Goal: Find specific page/section: Find specific page/section

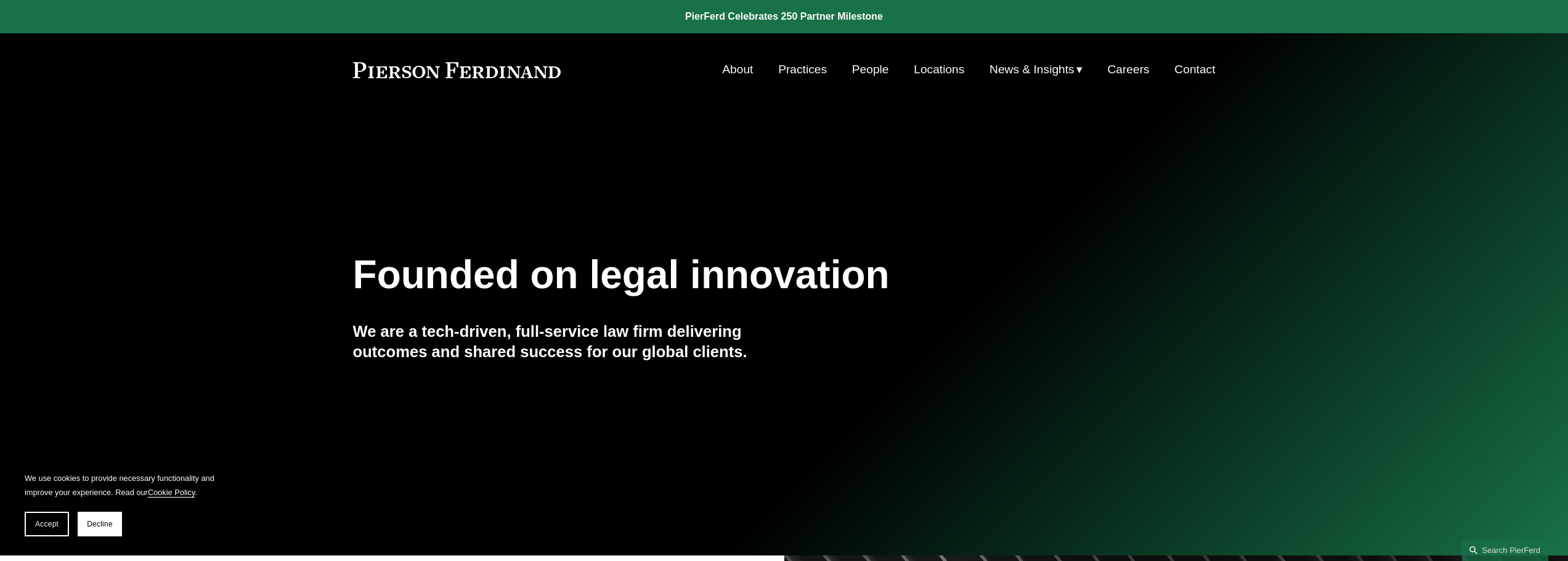
click at [922, 69] on link "Locations" at bounding box center [939, 69] width 51 height 23
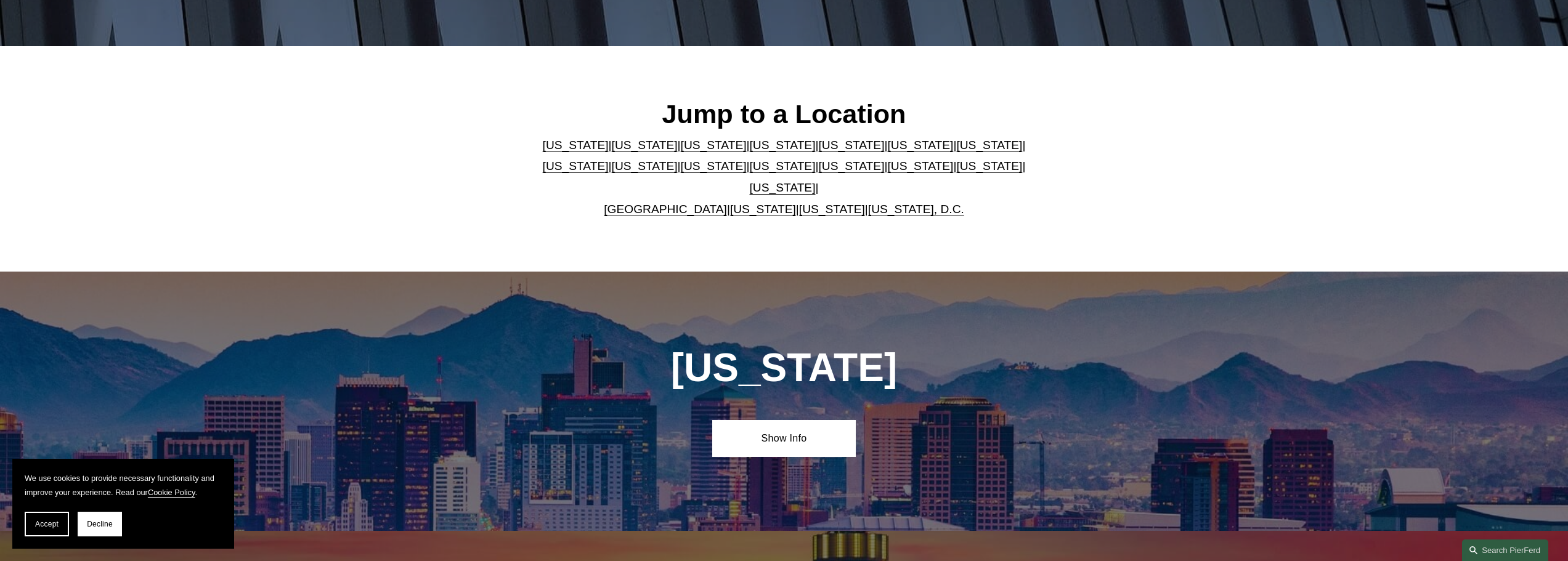
scroll to position [246, 0]
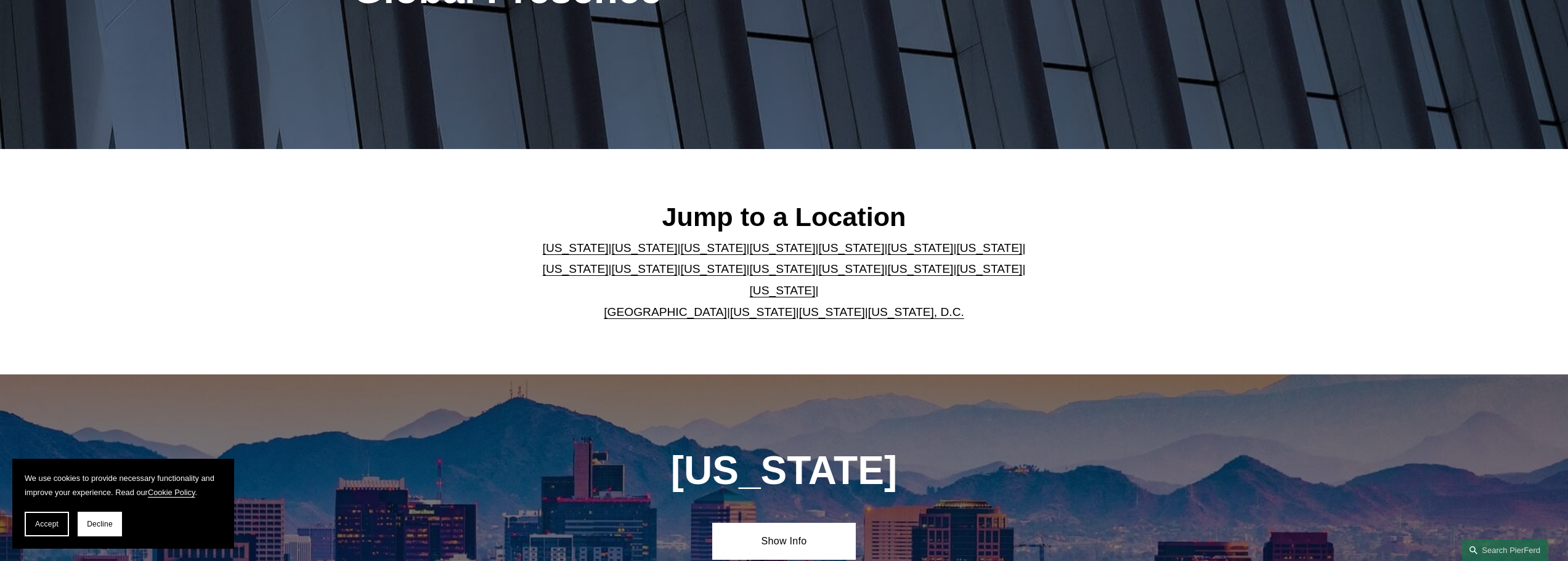
click at [612, 254] on link "[US_STATE]" at bounding box center [645, 248] width 66 height 13
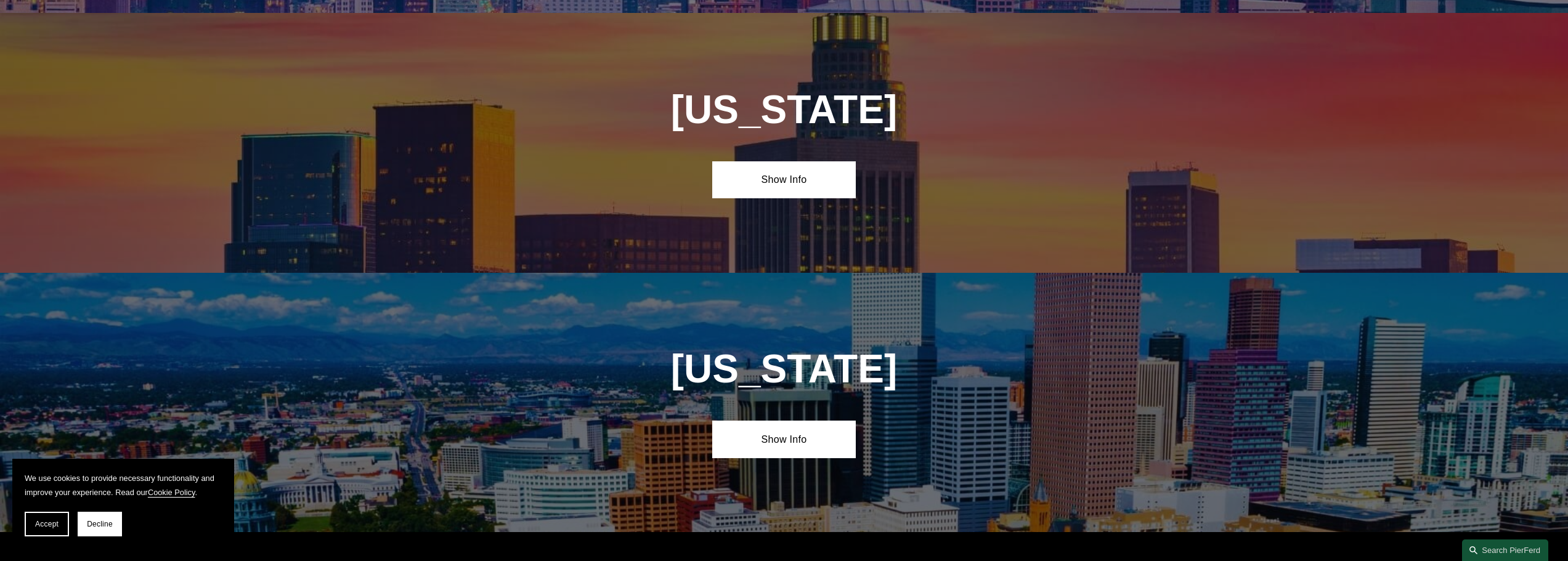
scroll to position [870, 0]
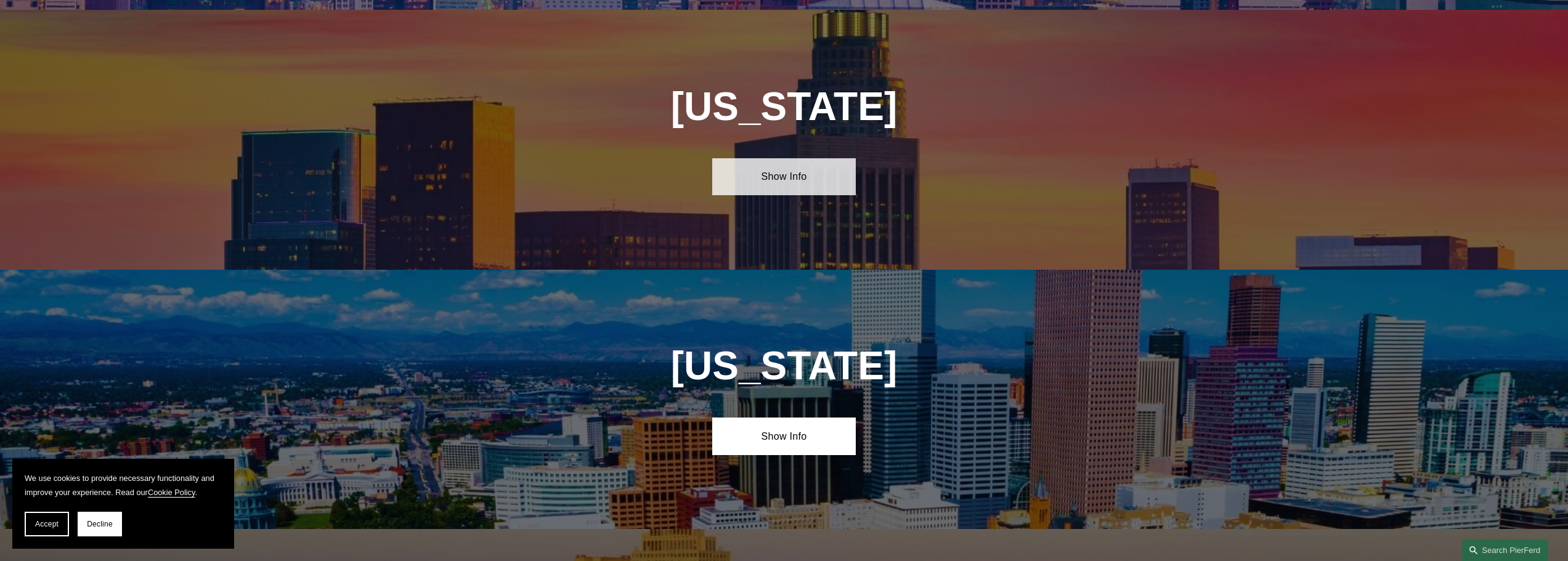
click at [758, 179] on link "Show Info" at bounding box center [784, 177] width 143 height 37
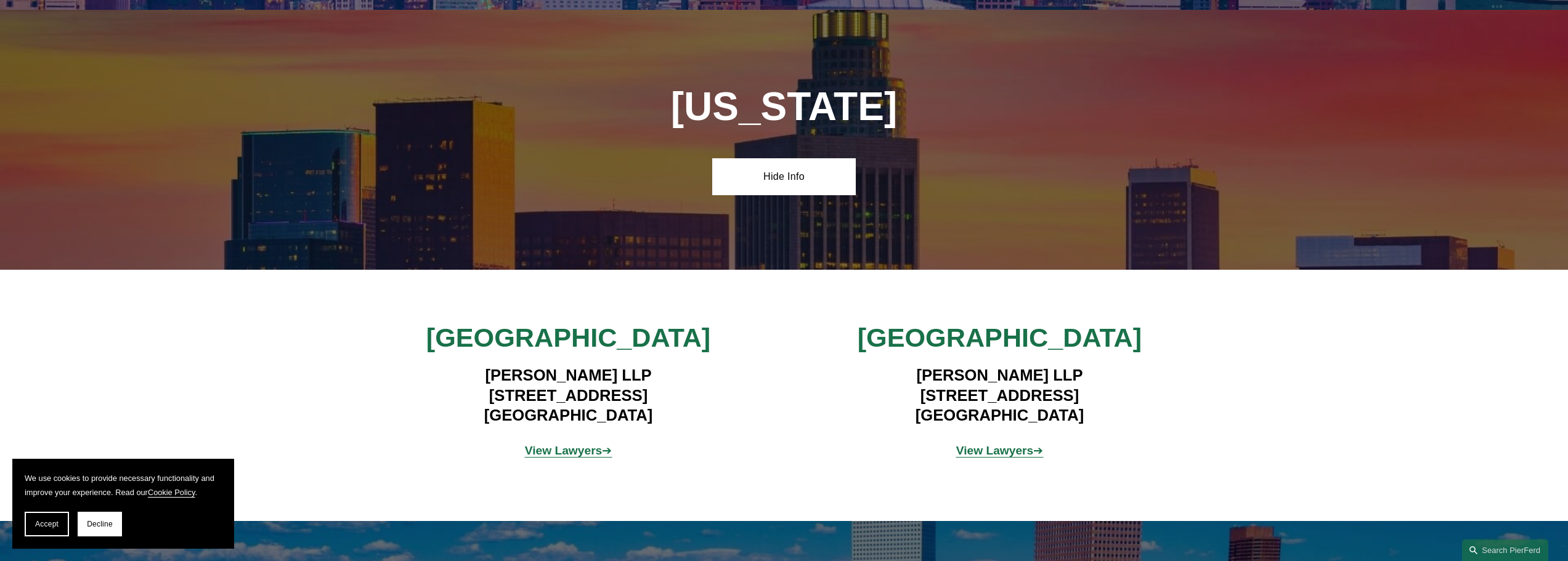
click at [569, 445] on strong "View Lawyers" at bounding box center [563, 450] width 78 height 13
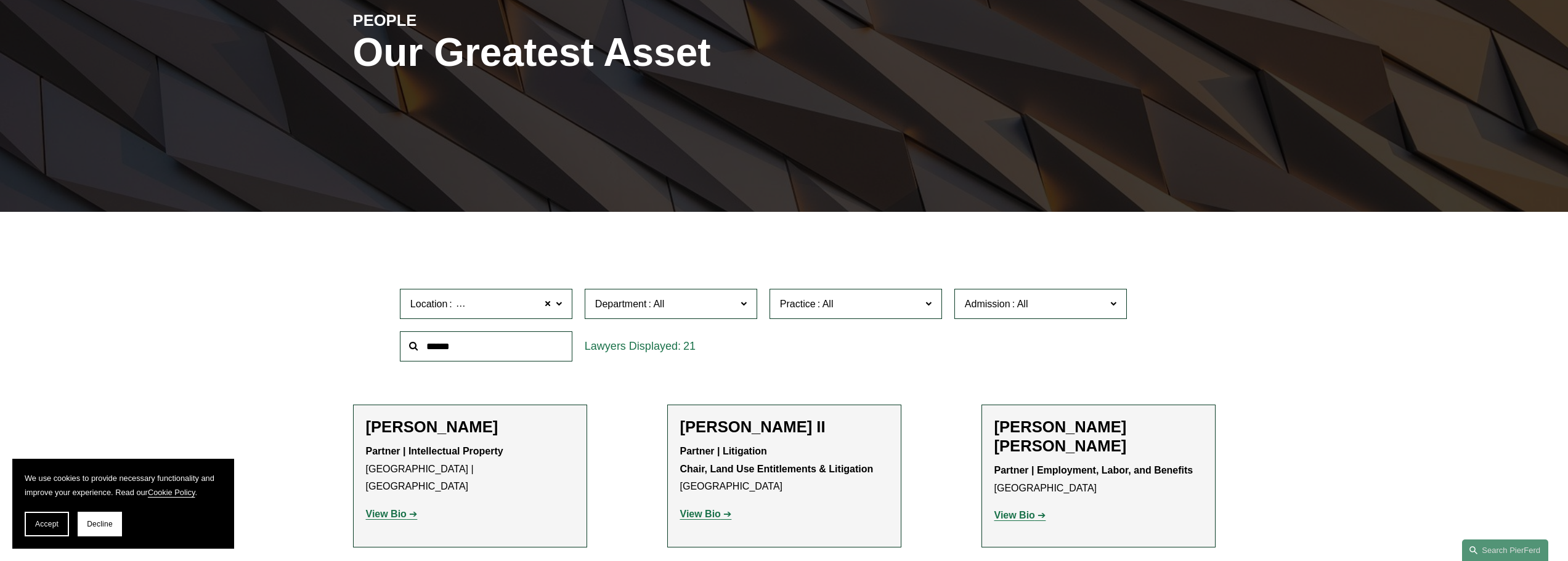
scroll to position [185, 0]
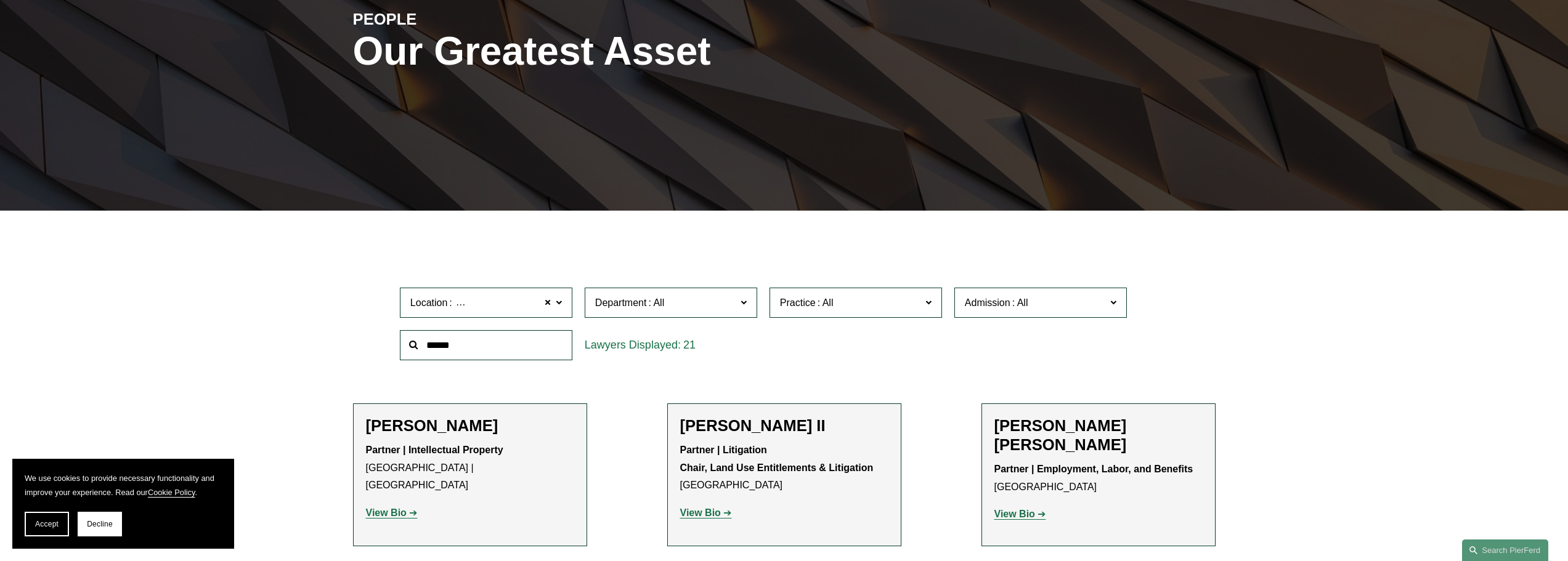
click at [792, 310] on span "Practice" at bounding box center [850, 303] width 141 height 16
click at [0, 0] on link "Global Media, Entertainment & Sports" at bounding box center [0, 0] width 0 height 0
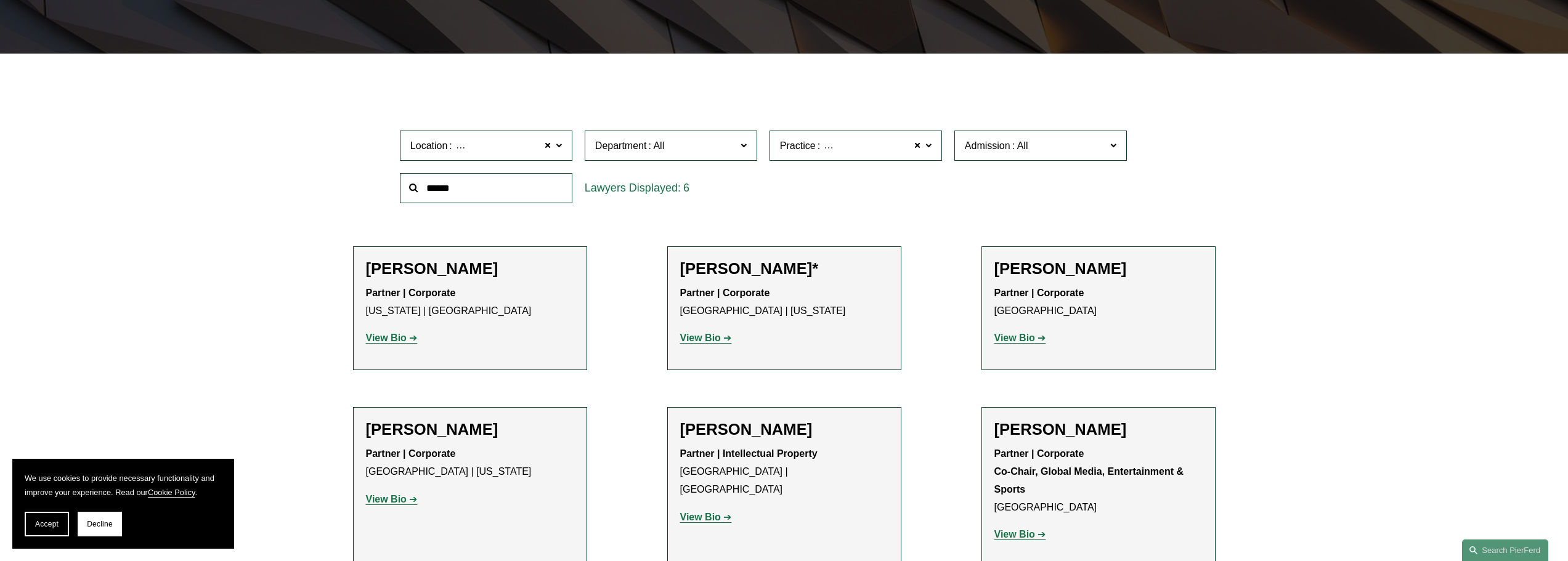
scroll to position [337, 0]
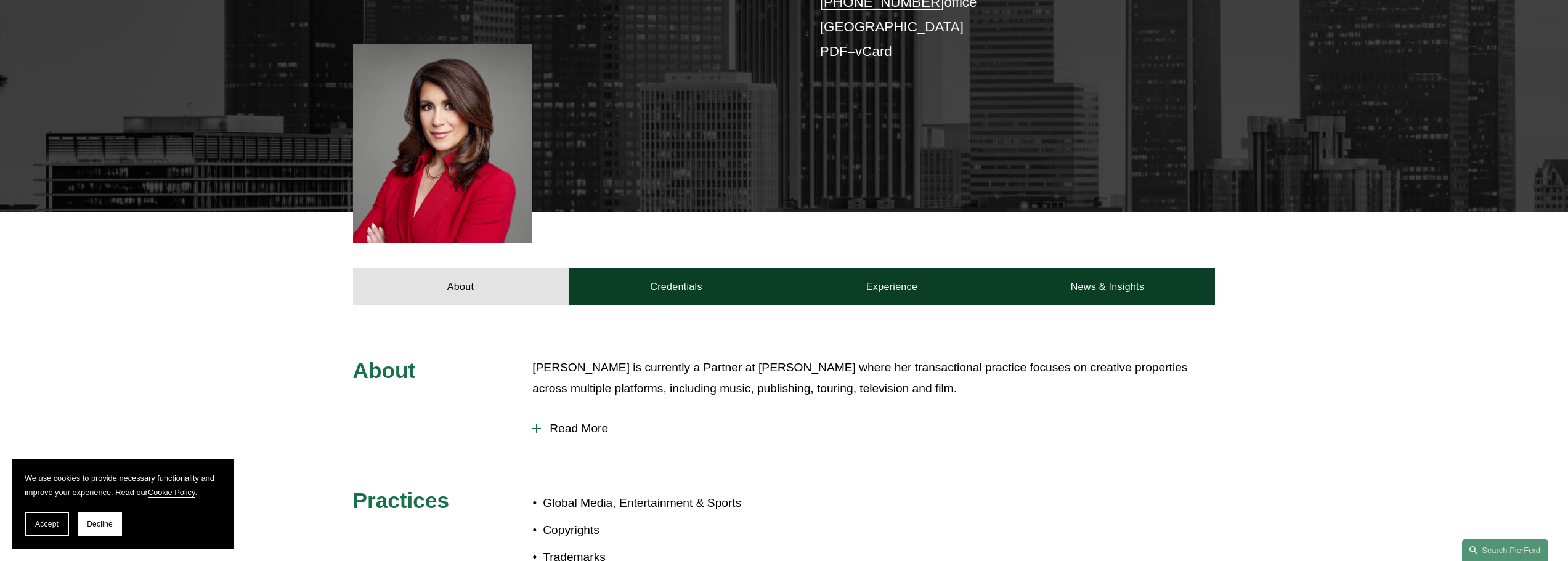
scroll to position [369, 0]
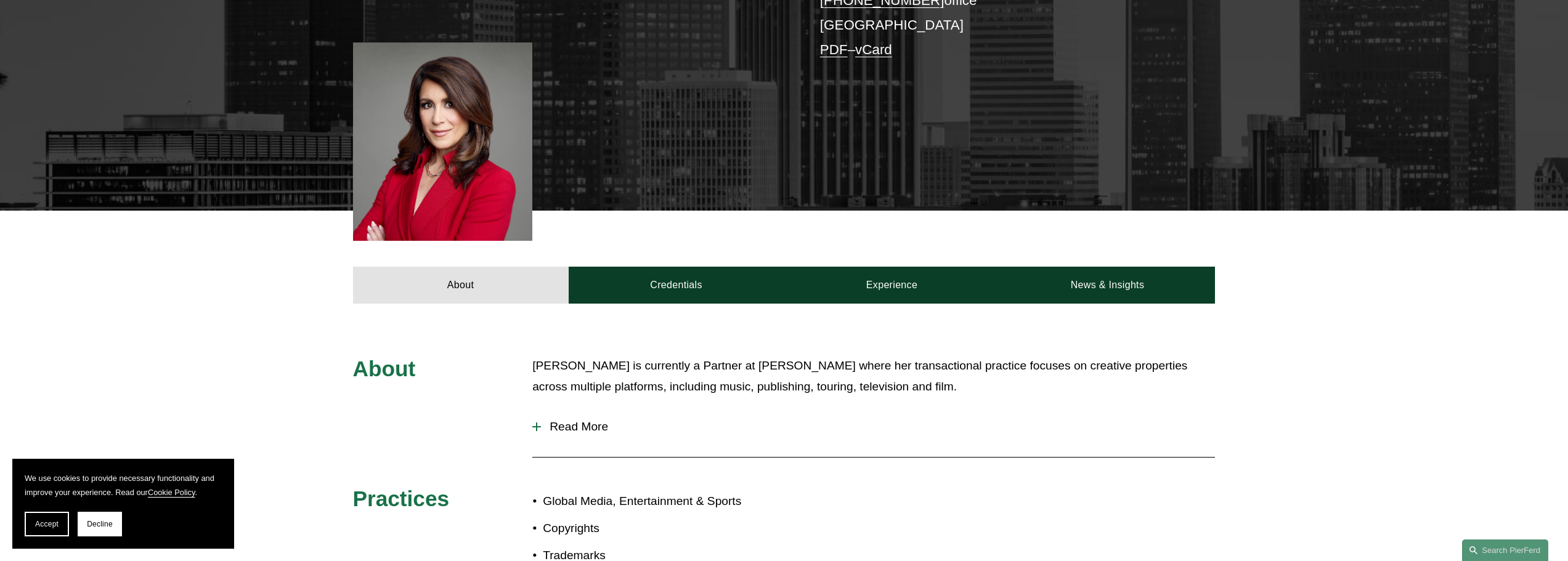
click at [569, 420] on span "Read More" at bounding box center [878, 427] width 674 height 13
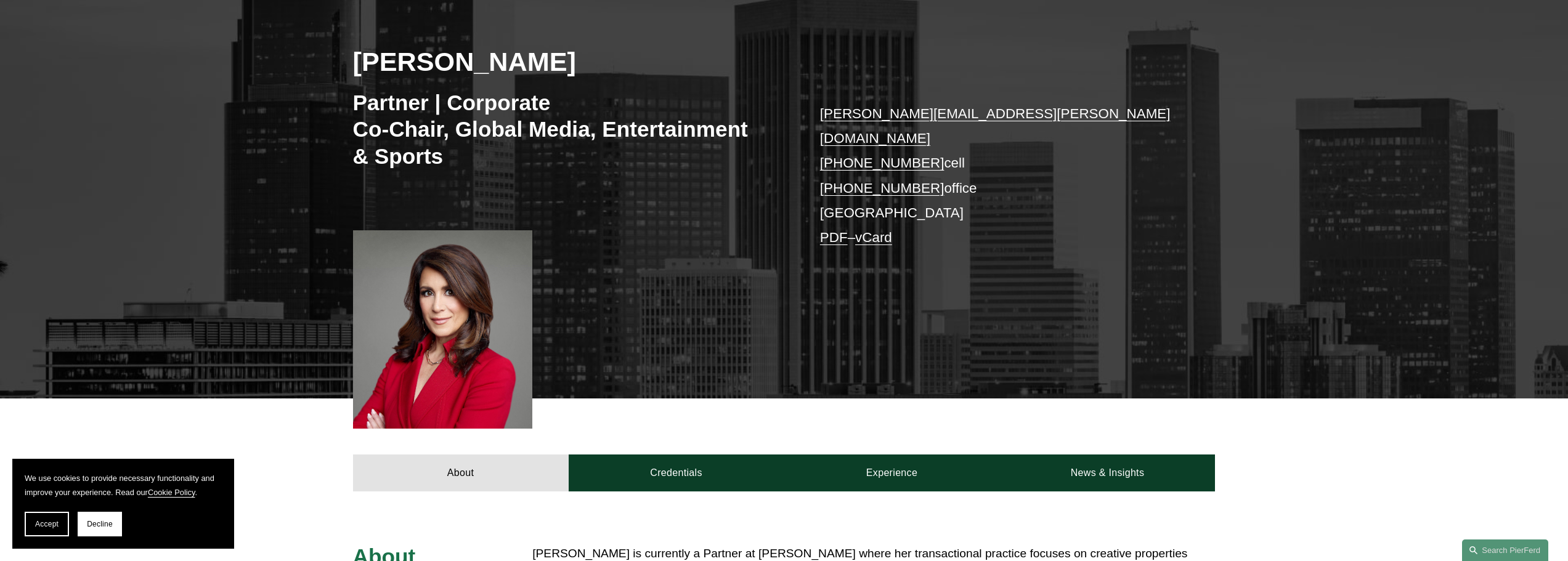
scroll to position [123, 0]
